Goal: Check status

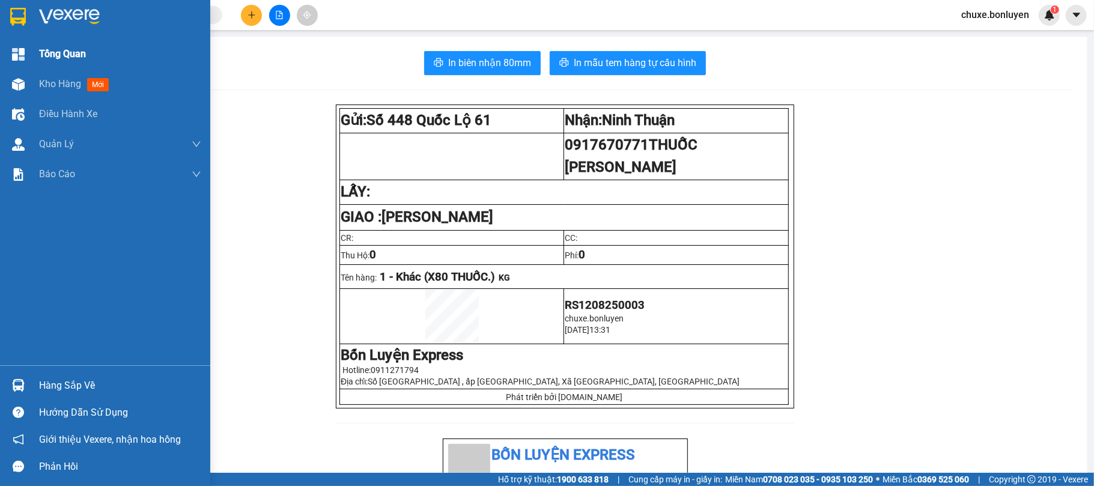
click at [34, 61] on div "Tổng Quan" at bounding box center [105, 54] width 210 height 30
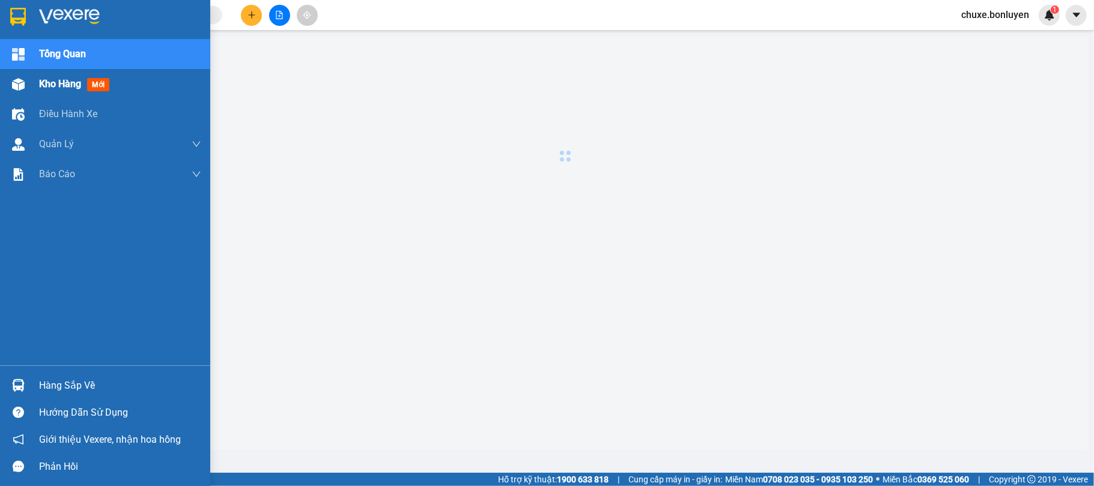
click at [44, 82] on span "Kho hàng" at bounding box center [60, 83] width 42 height 11
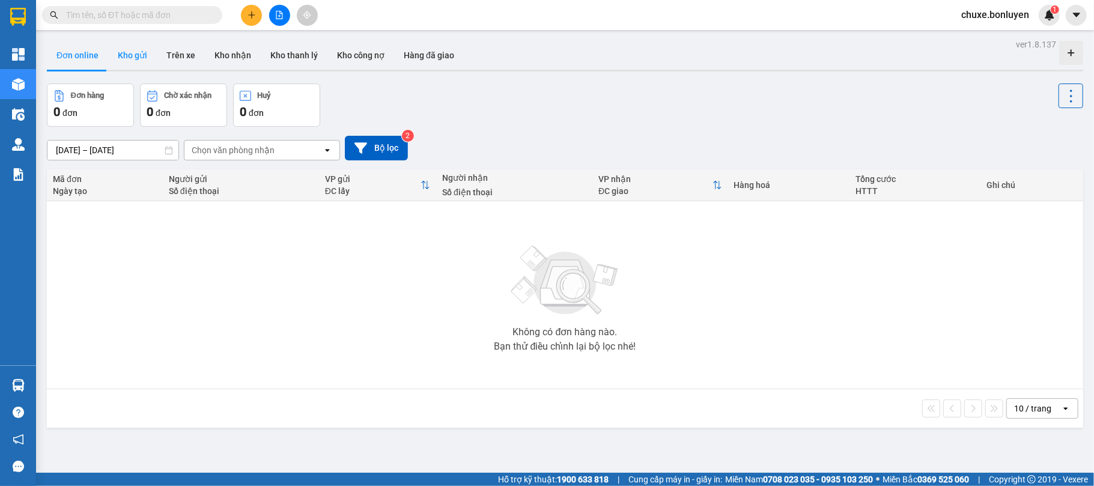
click at [140, 53] on button "Kho gửi" at bounding box center [132, 55] width 49 height 29
type input "[DATE] – [DATE]"
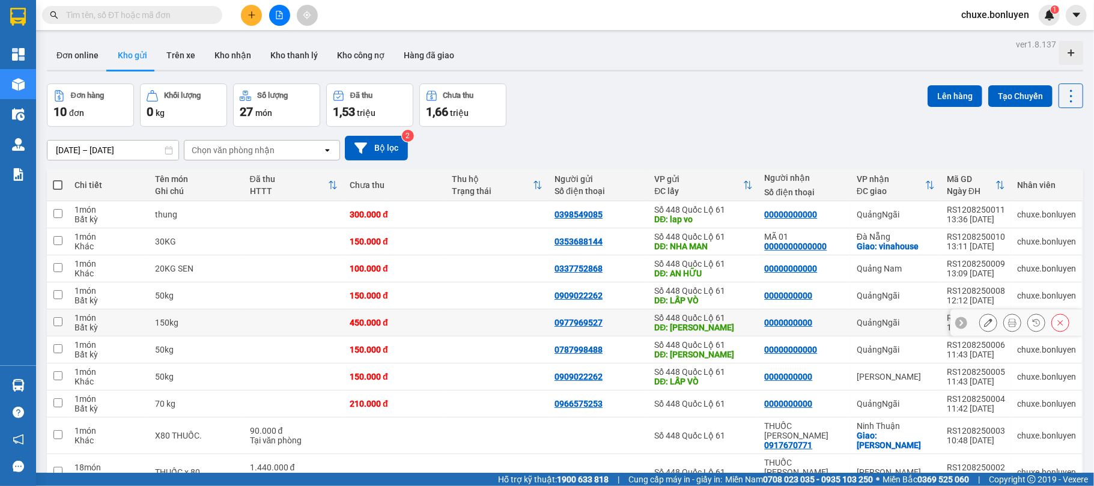
scroll to position [55, 0]
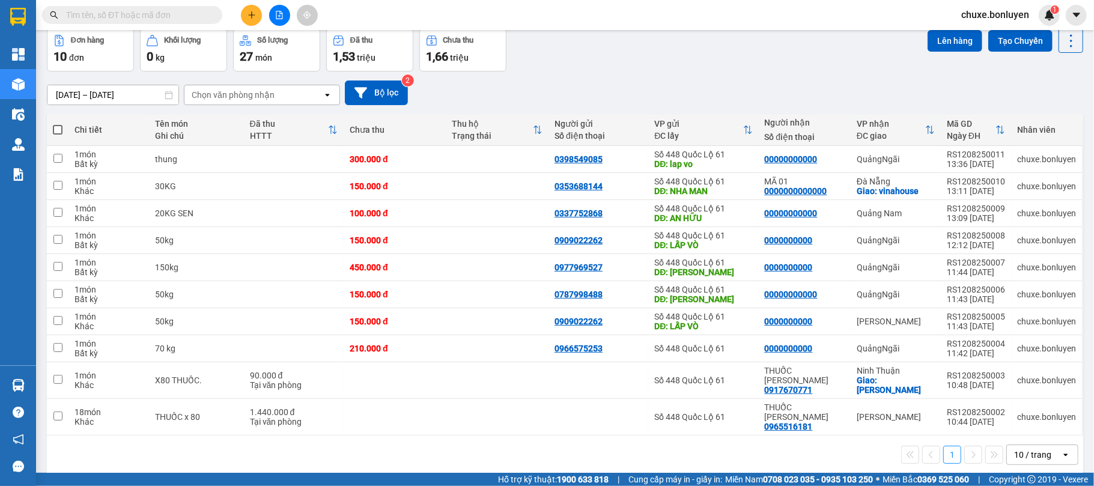
click at [1029, 449] on div "10 / trang" at bounding box center [1032, 455] width 37 height 12
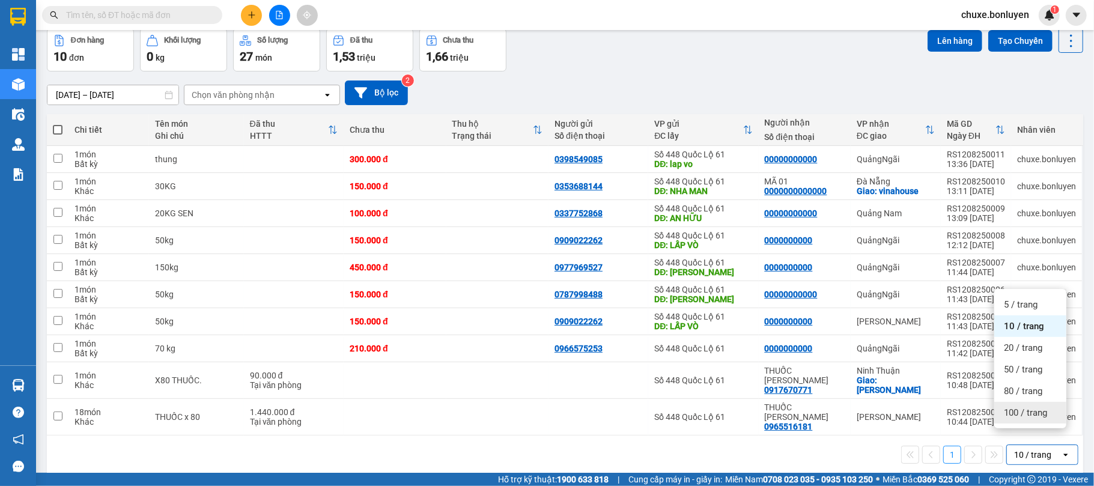
click at [1025, 414] on span "100 / trang" at bounding box center [1025, 413] width 43 height 12
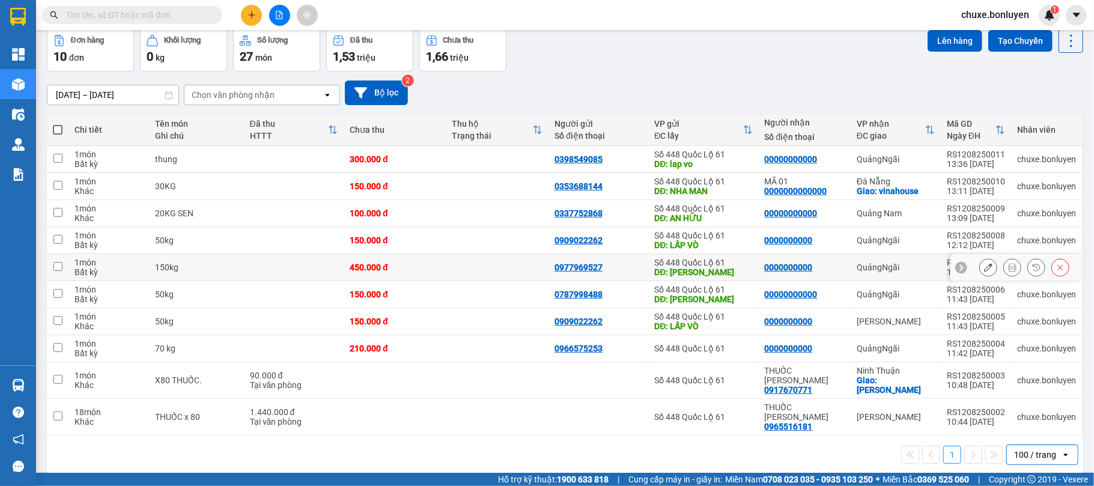
scroll to position [0, 0]
